Goal: Task Accomplishment & Management: Manage account settings

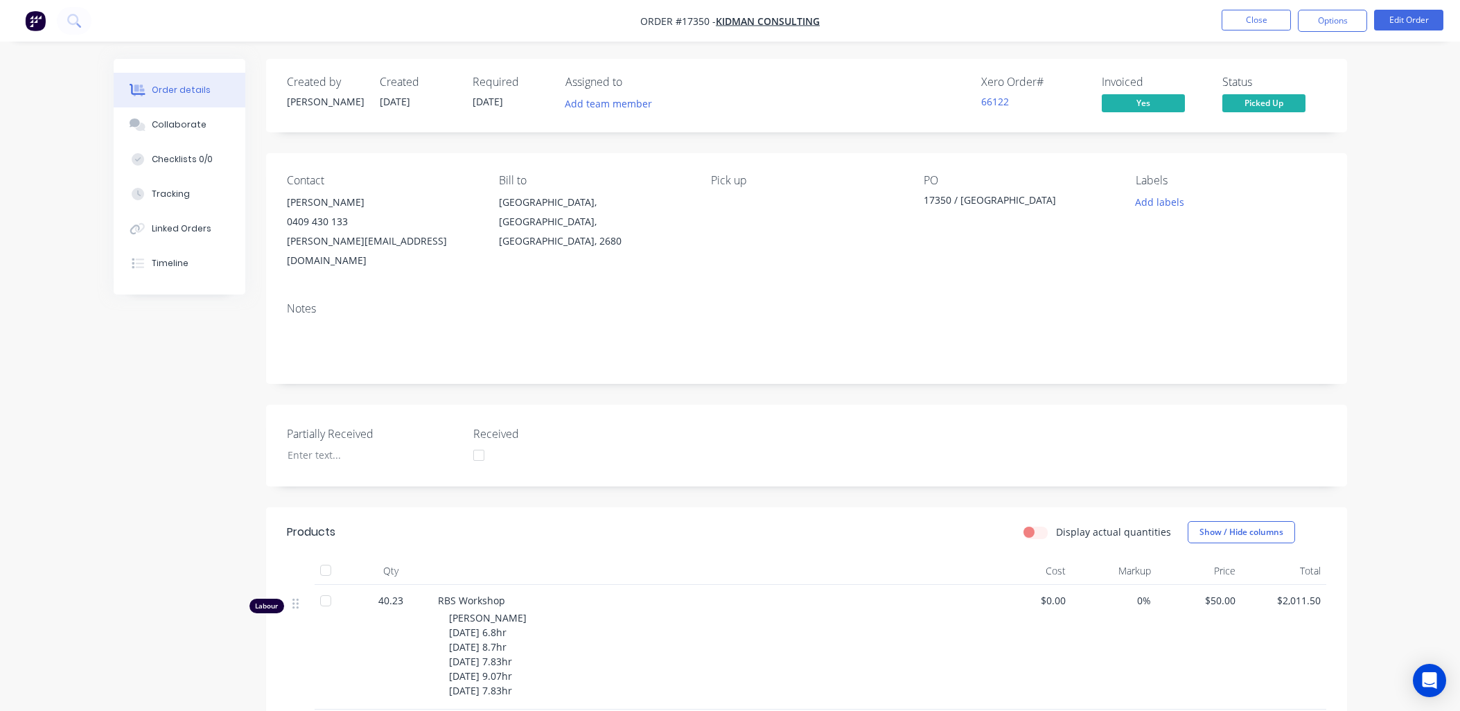
scroll to position [231, 0]
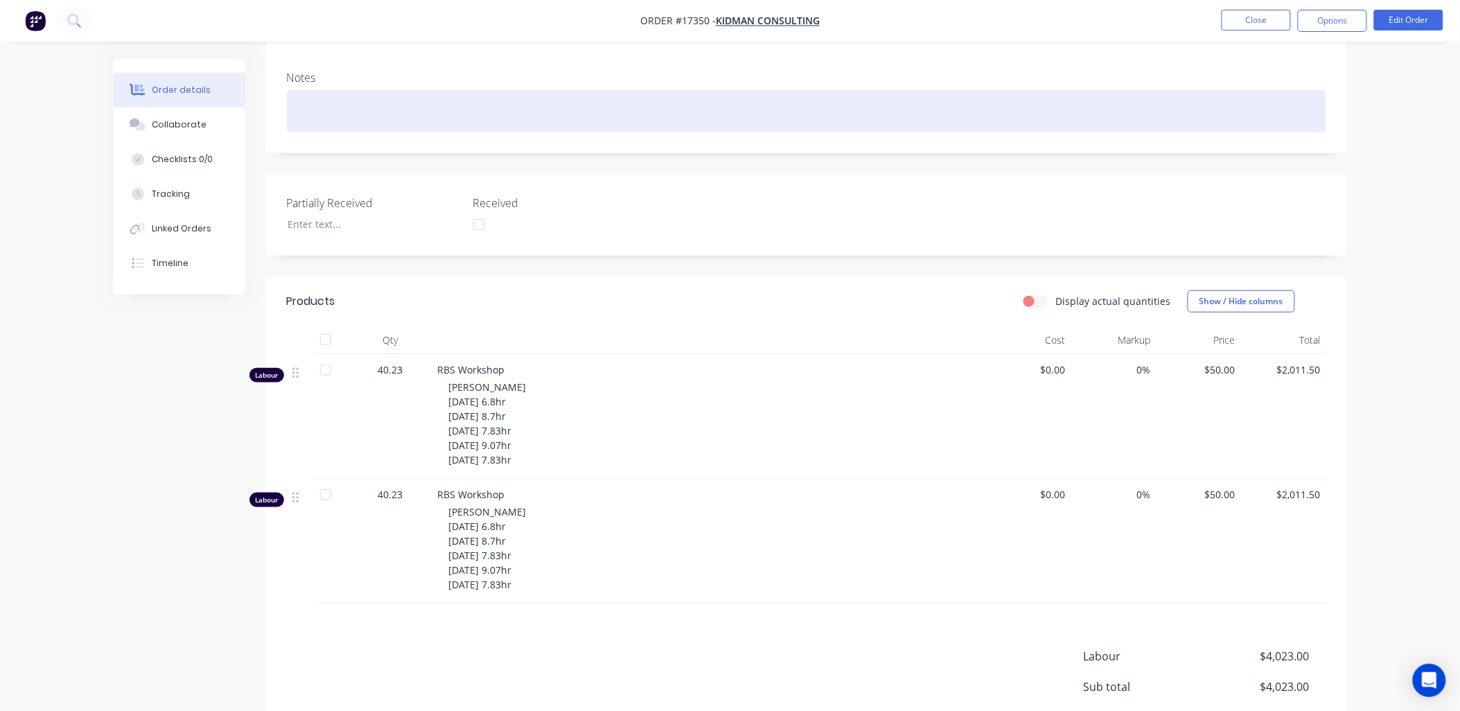
click at [1067, 107] on div at bounding box center [806, 111] width 1039 height 42
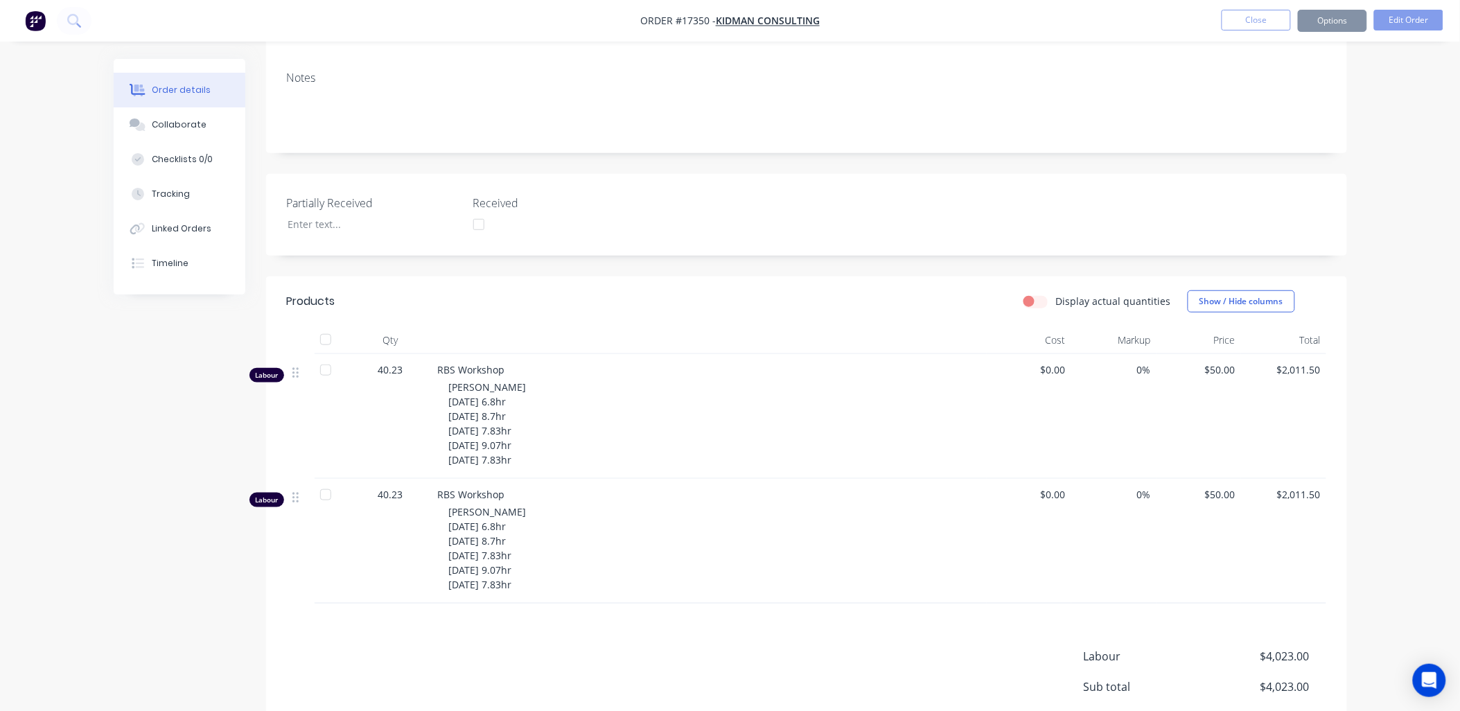
click at [1400, 211] on div "Order details Collaborate Checklists 0/0 Tracking Linked Orders Timeline Order …" at bounding box center [730, 309] width 1460 height 1081
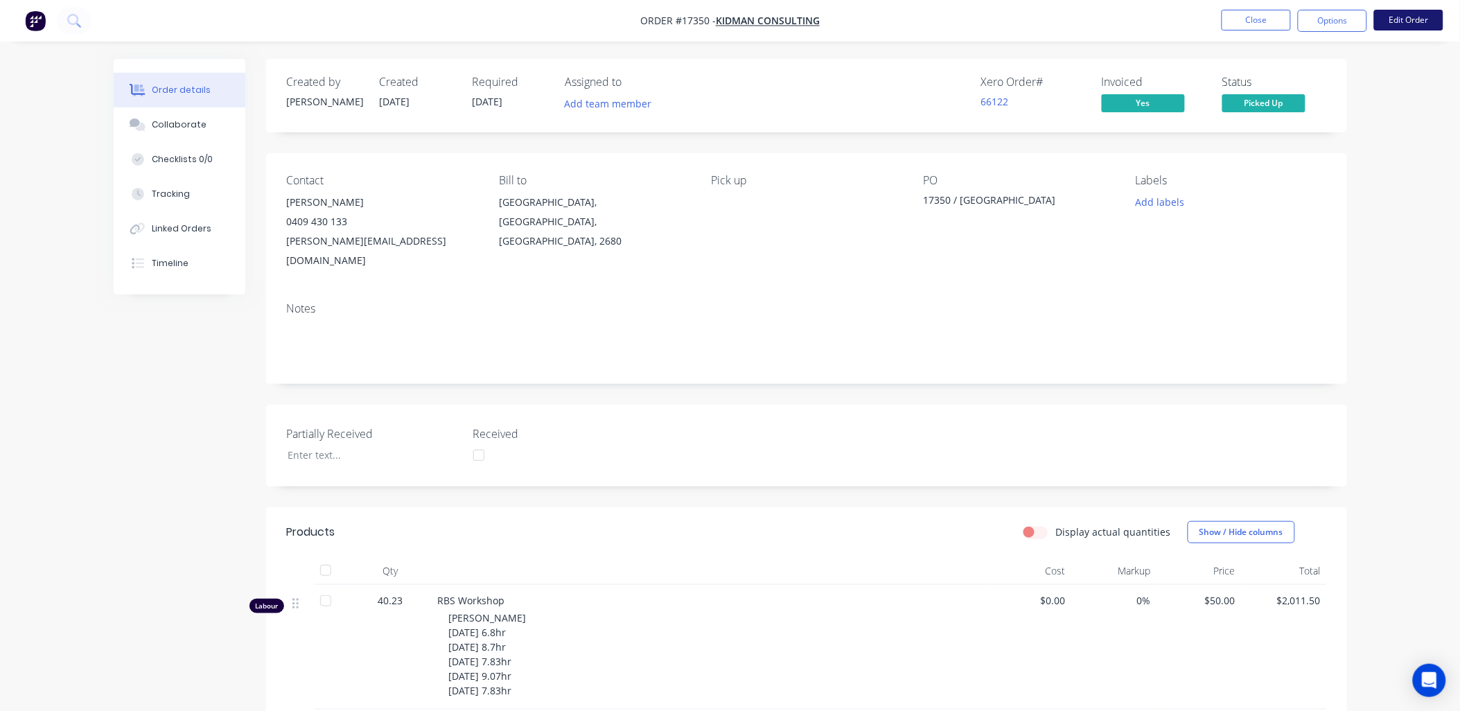
click at [1408, 19] on button "Edit Order" at bounding box center [1408, 20] width 69 height 21
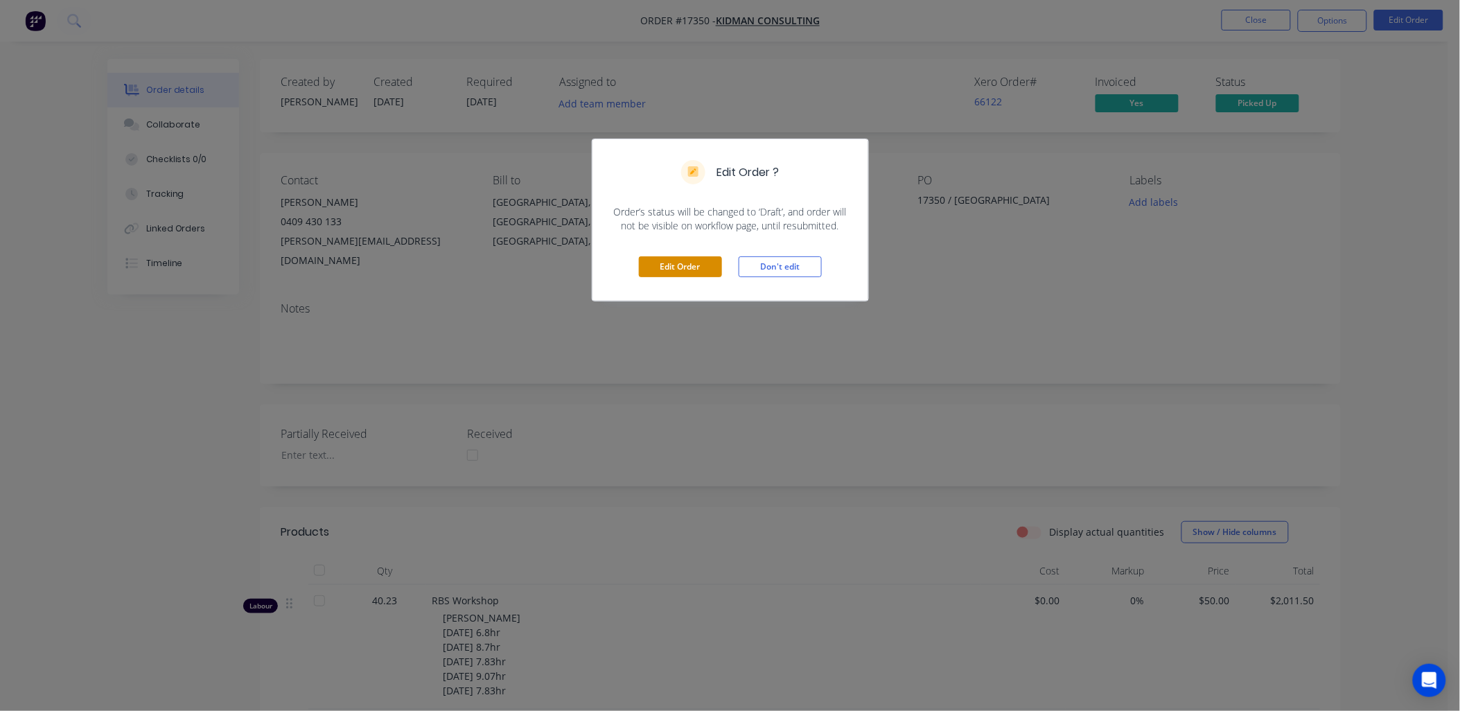
click at [700, 264] on button "Edit Order" at bounding box center [680, 266] width 83 height 21
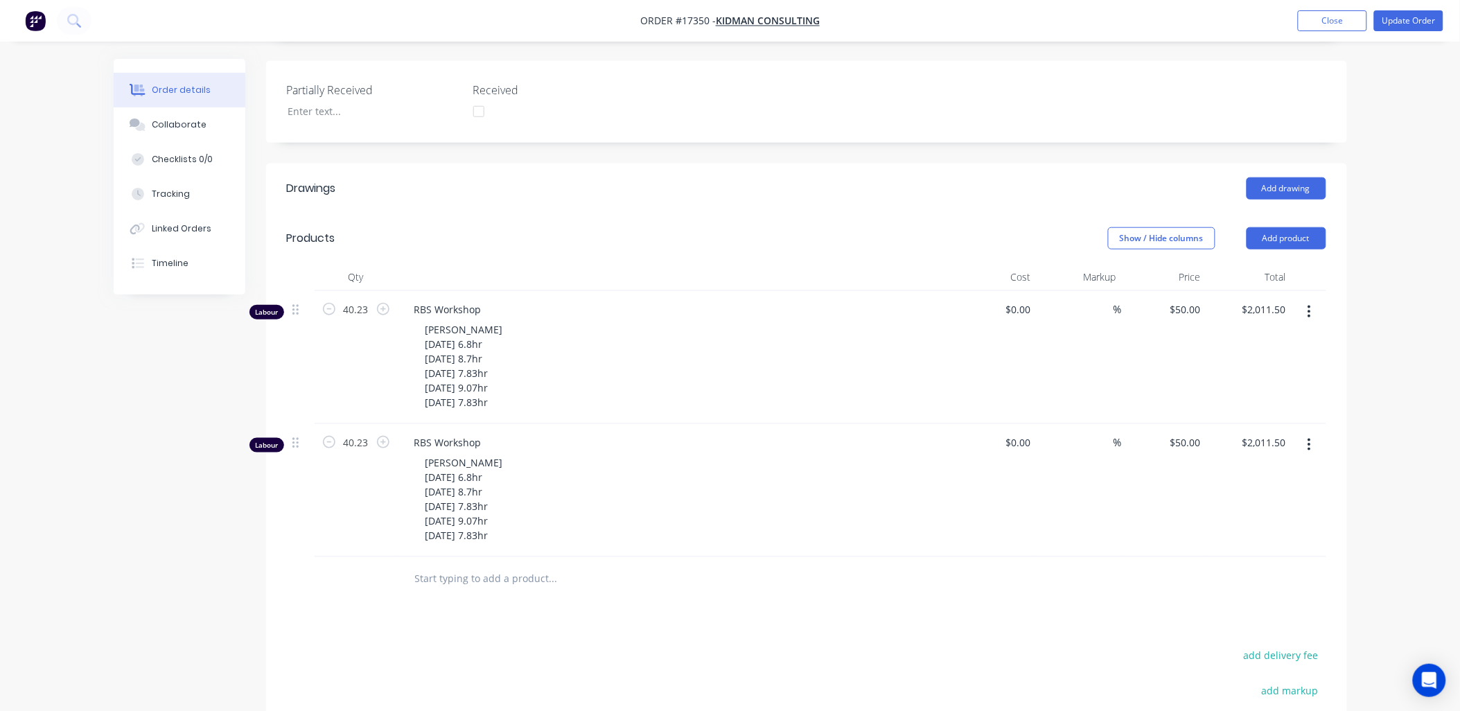
scroll to position [384, 0]
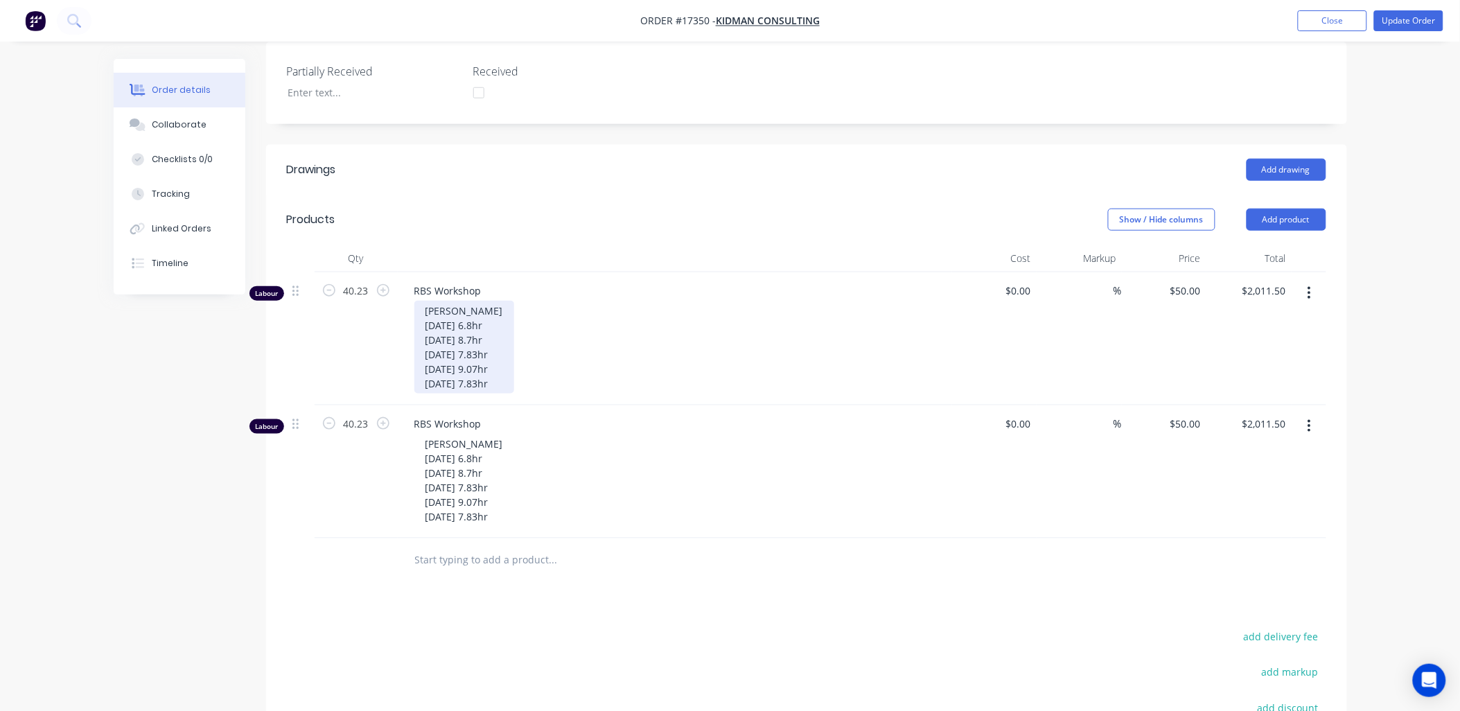
click at [429, 328] on div "[PERSON_NAME] [DATE] 6.8hr [DATE] 8.7hr [DATE] 7.83hr [DATE] 9.07hr [DATE] 7.83…" at bounding box center [464, 347] width 100 height 93
click at [437, 342] on div "Ronak Desai 4/08/2025 6.8hr 5/08/2025 8.7hr 6/08/2025 7.83hr 7/08/2025 9.07hr 1…" at bounding box center [464, 347] width 100 height 93
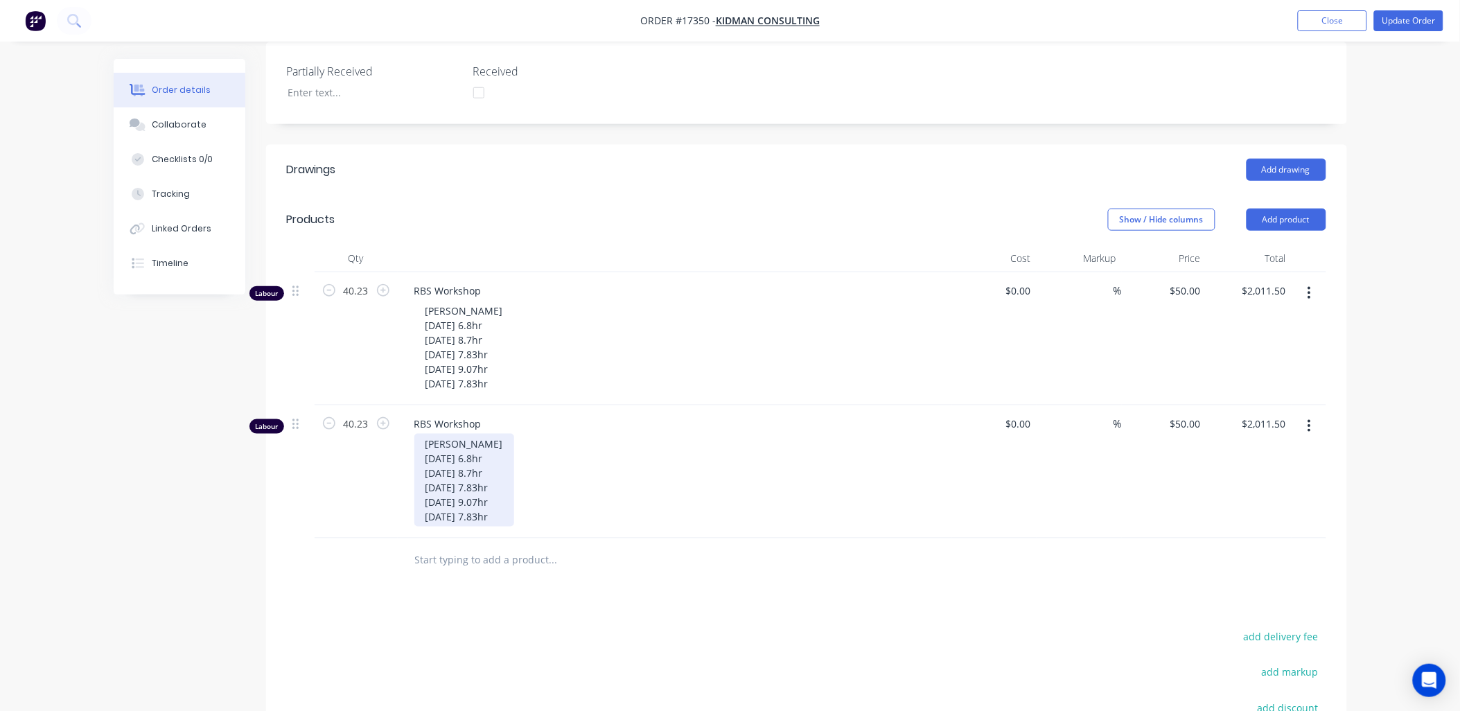
click at [431, 462] on div "[PERSON_NAME] [DATE] 6.8hr [DATE] 8.7hr [DATE] 7.83hr [DATE] 9.07hr [DATE] 7.83…" at bounding box center [464, 480] width 100 height 93
click at [432, 479] on div "Bernabe Balili 4/08/2025 6.8hr 5/08/2025 8.7hr 6/08/2025 7.83hr 7/08/2025 9.07h…" at bounding box center [464, 480] width 100 height 93
click at [434, 477] on div "Bernabe Balili 4/08/2025 6.8hr 5/08/2025 8.7hr 6/08/2025 7.83hr 7/08/2025 9.07h…" at bounding box center [464, 480] width 100 height 93
click at [625, 450] on div "Bernabe Balili 4/08/2025 6.8hr 5/08/2025 8.7hr 6/08/2025 7.83hr 7/08/2025 9.07h…" at bounding box center [680, 480] width 532 height 93
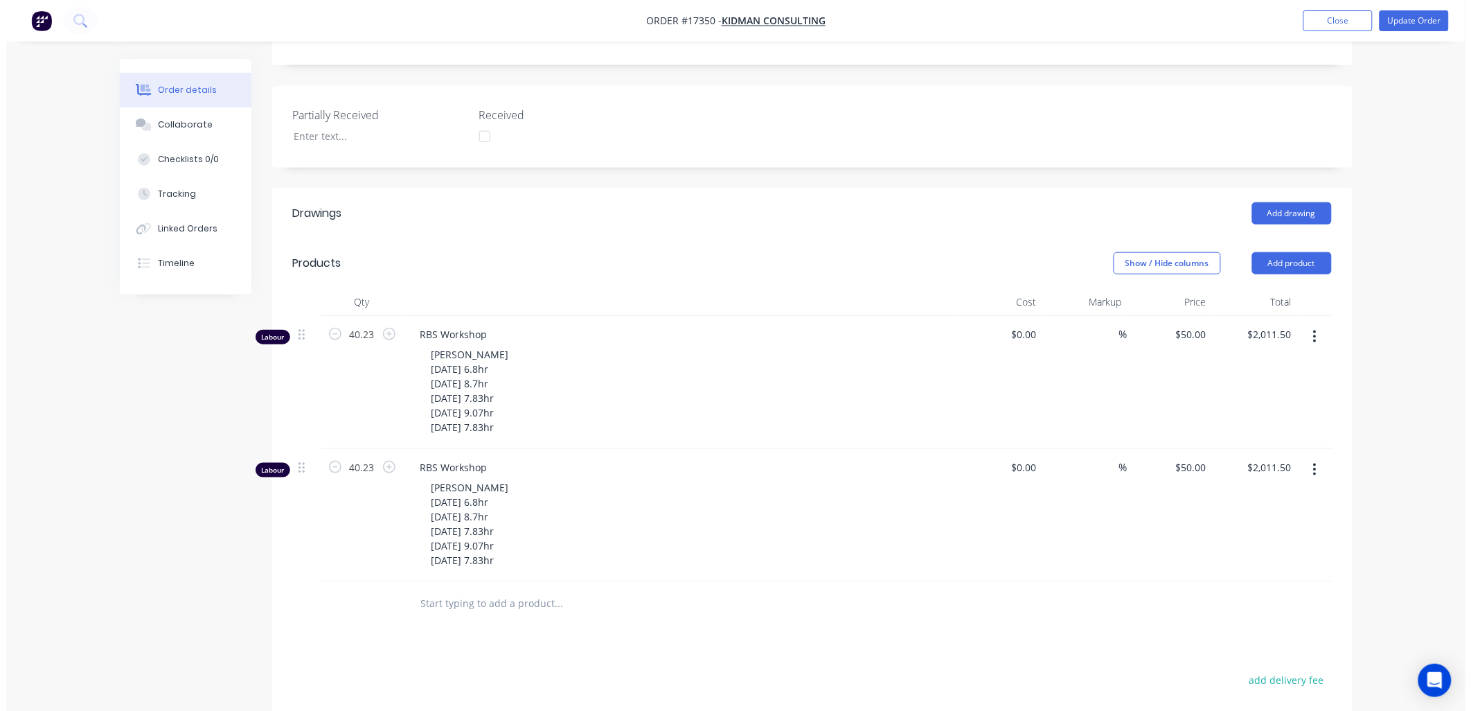
scroll to position [0, 0]
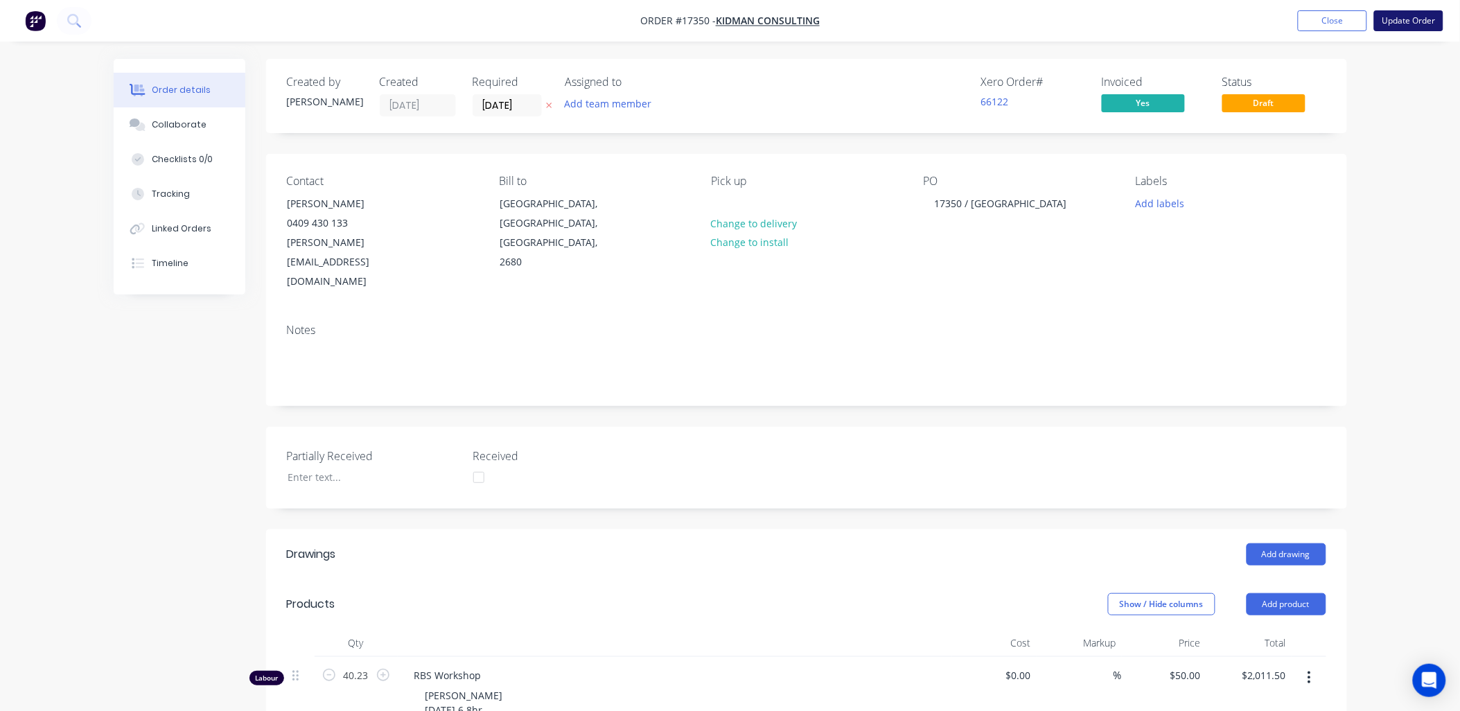
click at [1423, 17] on button "Update Order" at bounding box center [1408, 20] width 69 height 21
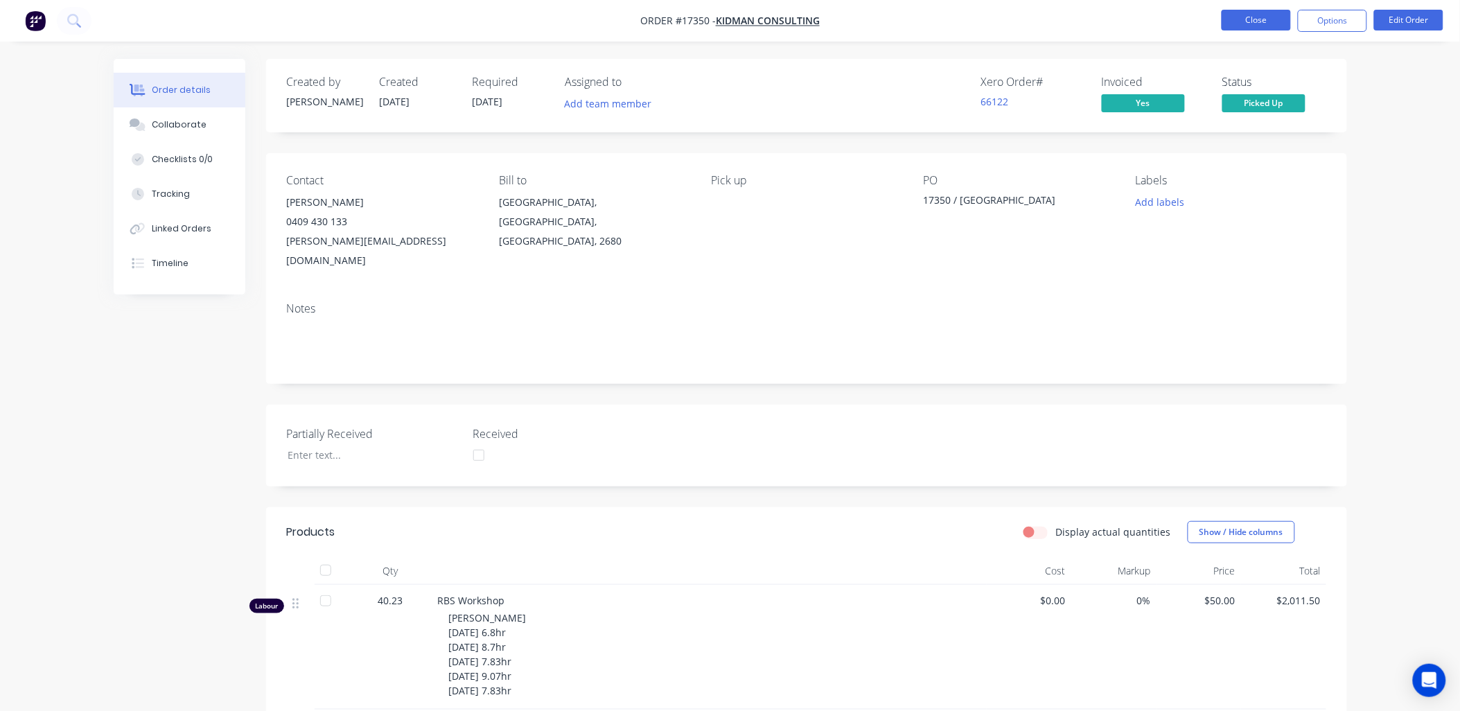
click at [1254, 26] on button "Close" at bounding box center [1255, 20] width 69 height 21
